Goal: Find specific page/section: Find specific page/section

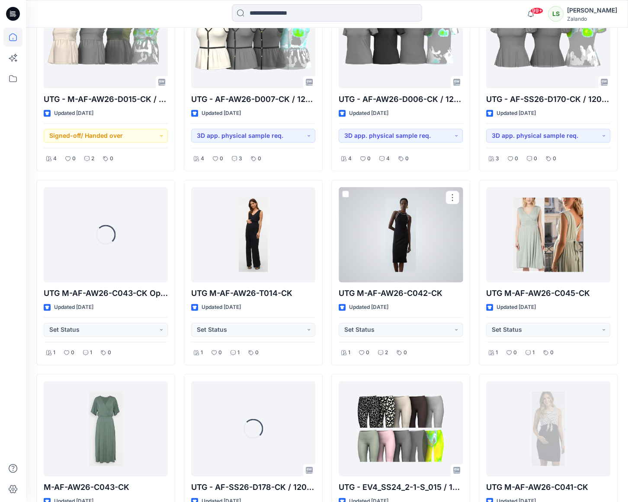
scroll to position [1138, 0]
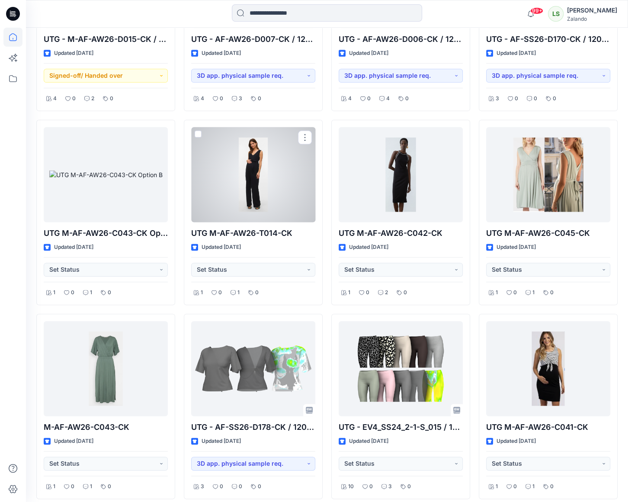
click at [238, 182] on div at bounding box center [253, 174] width 124 height 95
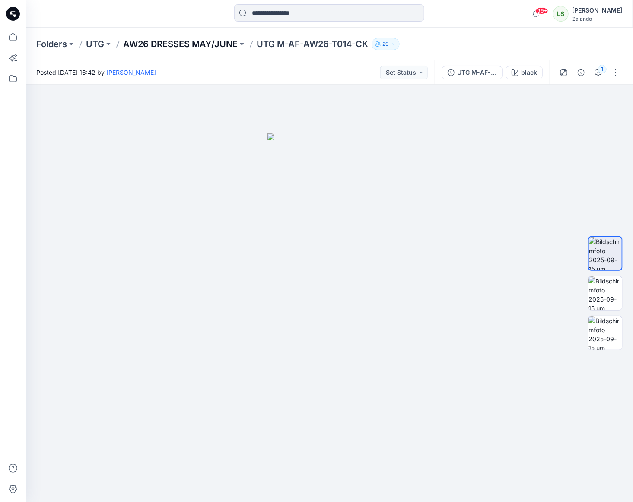
click at [207, 44] on p "AW26 DRESSES MAY/JUNE" at bounding box center [180, 44] width 115 height 12
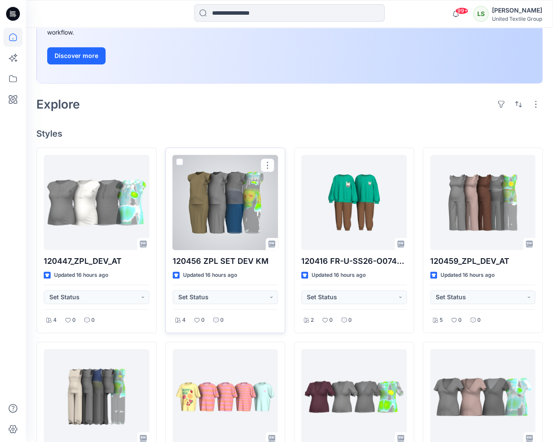
scroll to position [173, 0]
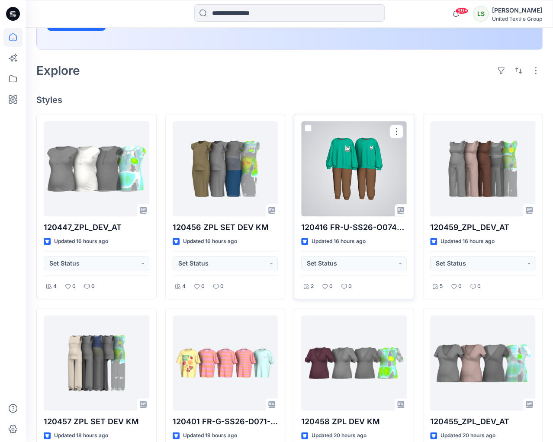
click at [358, 202] on div at bounding box center [353, 168] width 105 height 95
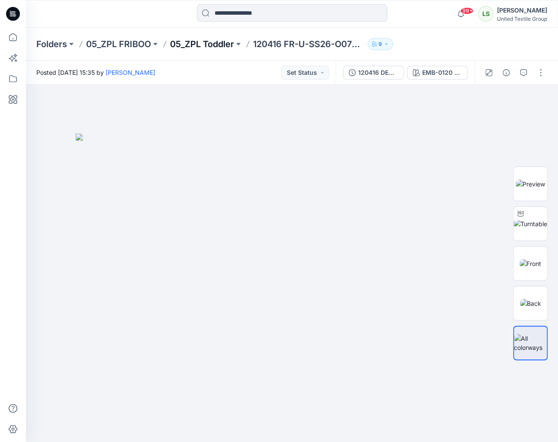
click at [197, 48] on p "05_ZPL Toddler" at bounding box center [202, 44] width 64 height 12
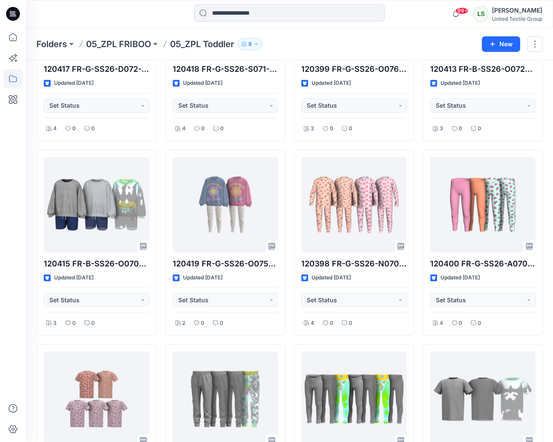
scroll to position [580, 0]
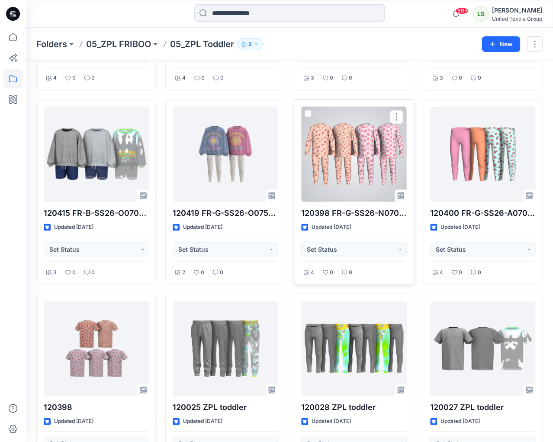
click at [331, 156] on div at bounding box center [353, 153] width 105 height 95
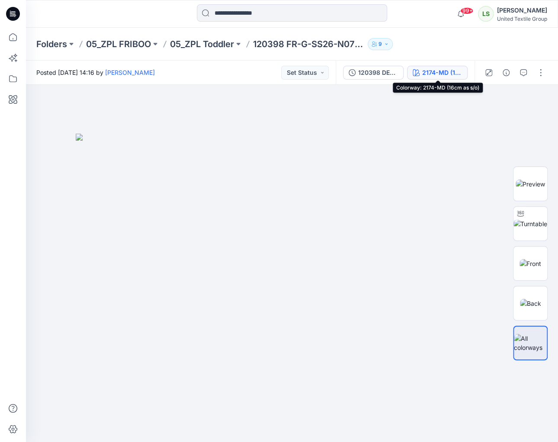
click at [420, 71] on button "2174-MD (16cm as s/o)" at bounding box center [437, 73] width 61 height 14
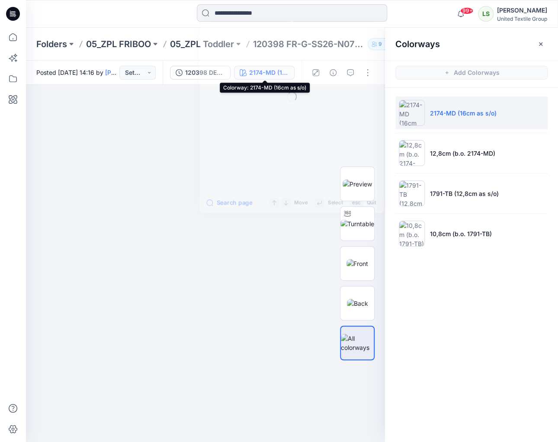
click at [235, 9] on input at bounding box center [292, 12] width 190 height 17
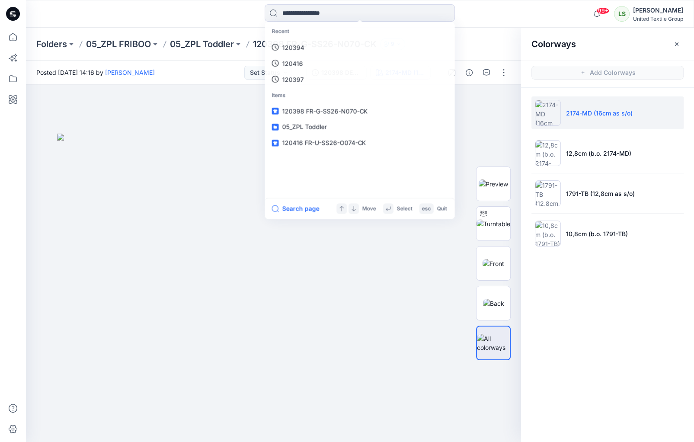
click at [220, 62] on div "Posted Thursday, September 11, 2025 14:16 by Lise Stougaard Set Status" at bounding box center [162, 73] width 273 height 24
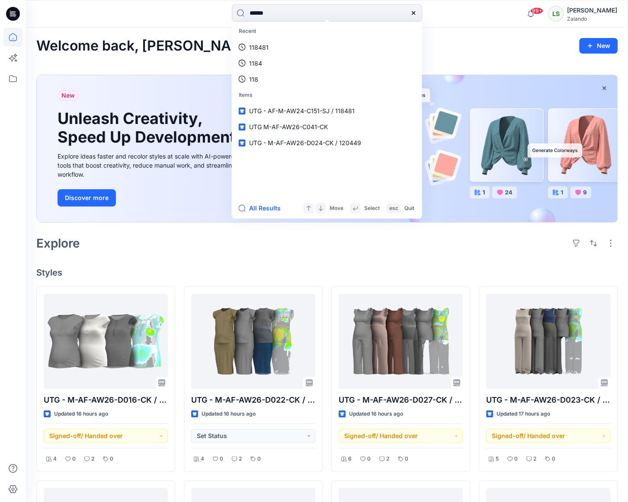
type input "******"
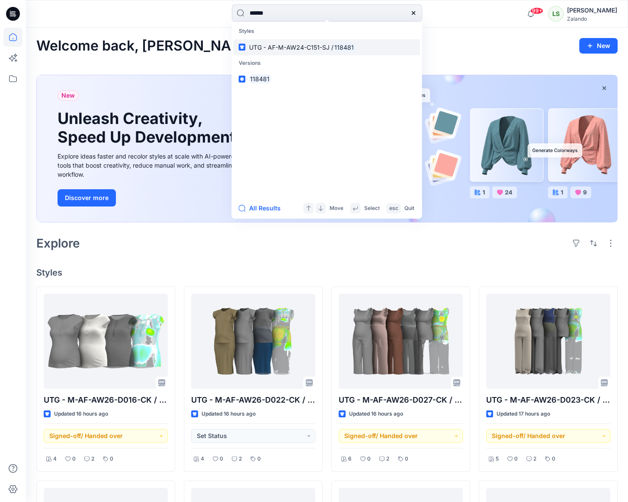
click at [268, 51] on span "UTG - AF-M-AW24-C151-SJ /" at bounding box center [291, 47] width 84 height 7
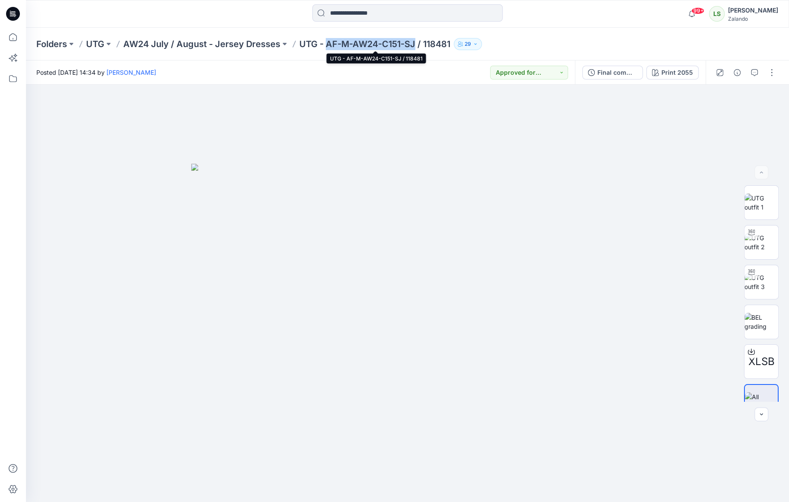
drag, startPoint x: 327, startPoint y: 45, endPoint x: 415, endPoint y: 48, distance: 87.8
click at [415, 48] on p "UTG - AF-M-AW24-C151-SJ / 118481" at bounding box center [374, 44] width 151 height 12
copy p "AF-M-AW24-C151-SJ"
click at [10, 16] on icon at bounding box center [13, 14] width 14 height 14
